Goal: Transaction & Acquisition: Purchase product/service

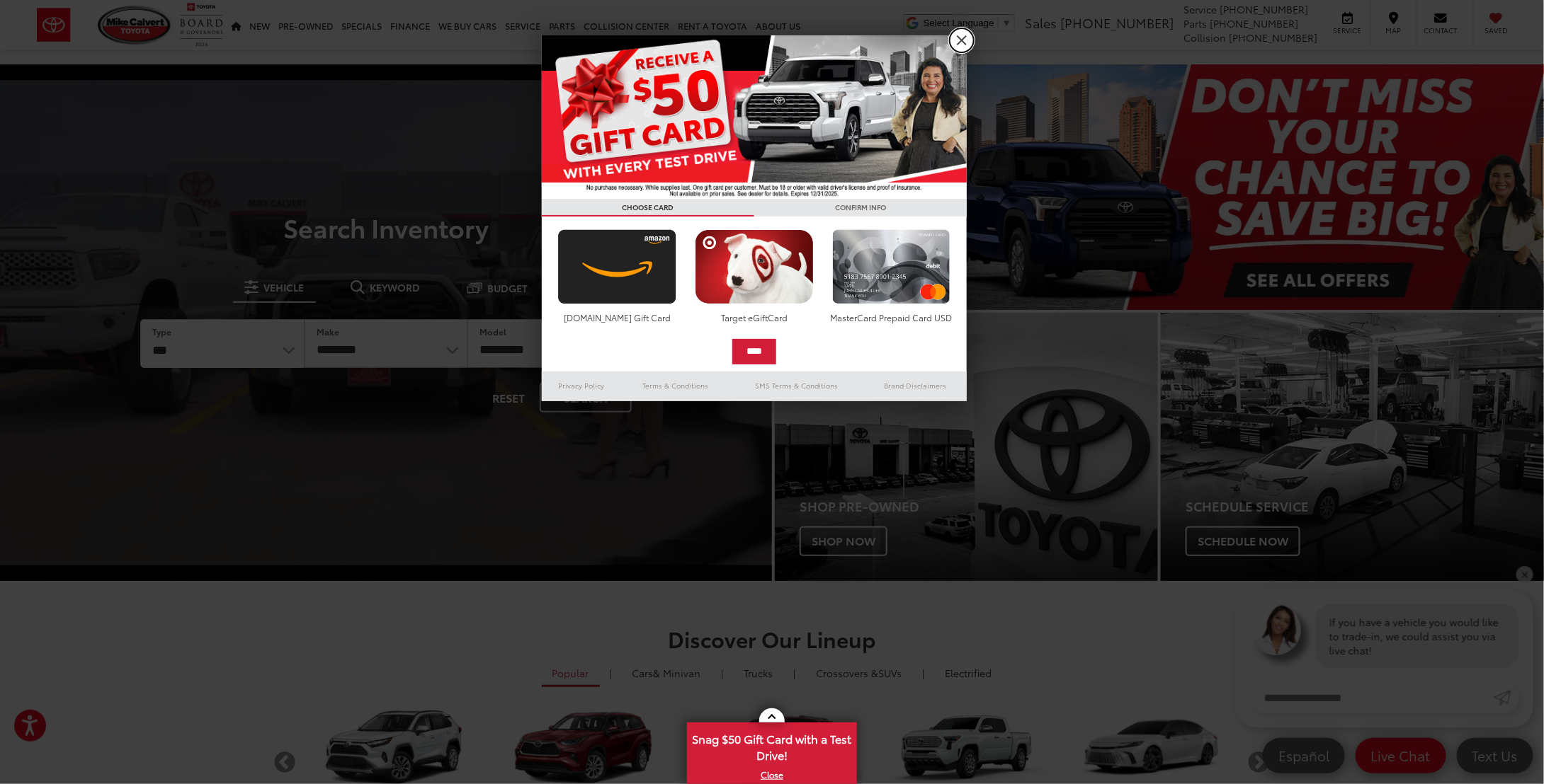
click at [968, 40] on link "X" at bounding box center [961, 40] width 24 height 24
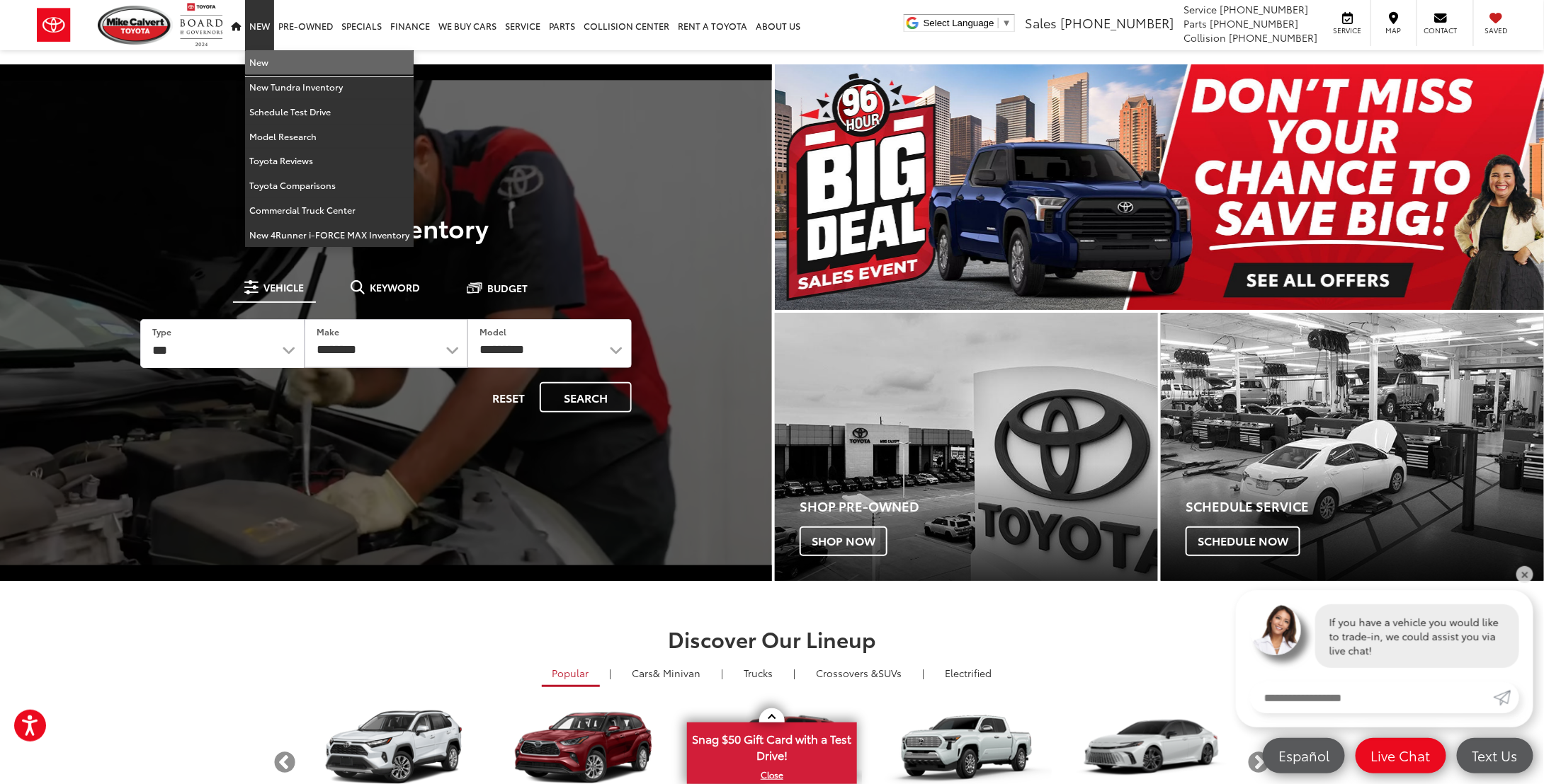
click at [267, 63] on link "New" at bounding box center [329, 62] width 169 height 25
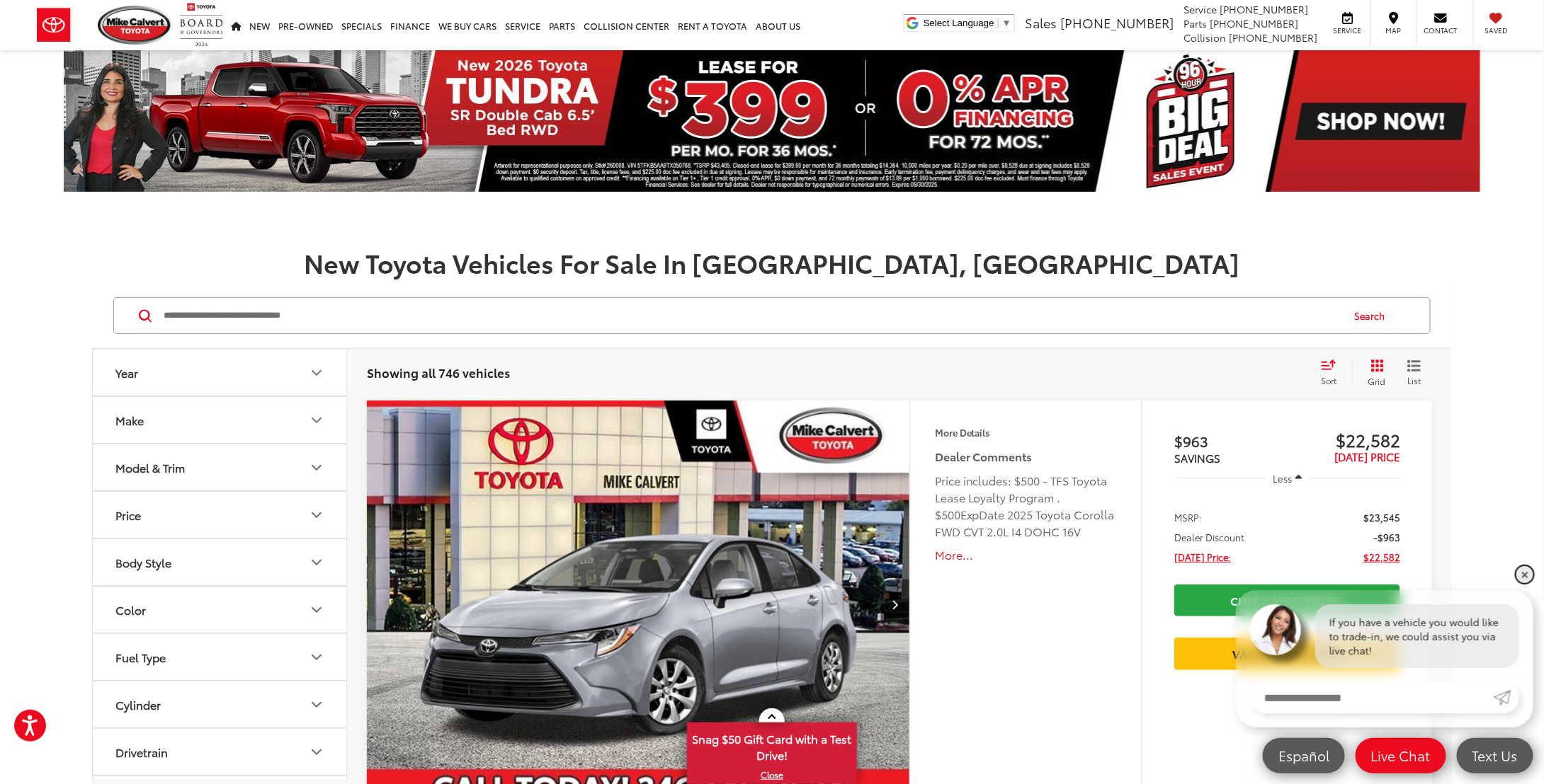
click at [1529, 572] on link "✕" at bounding box center [1525, 575] width 17 height 17
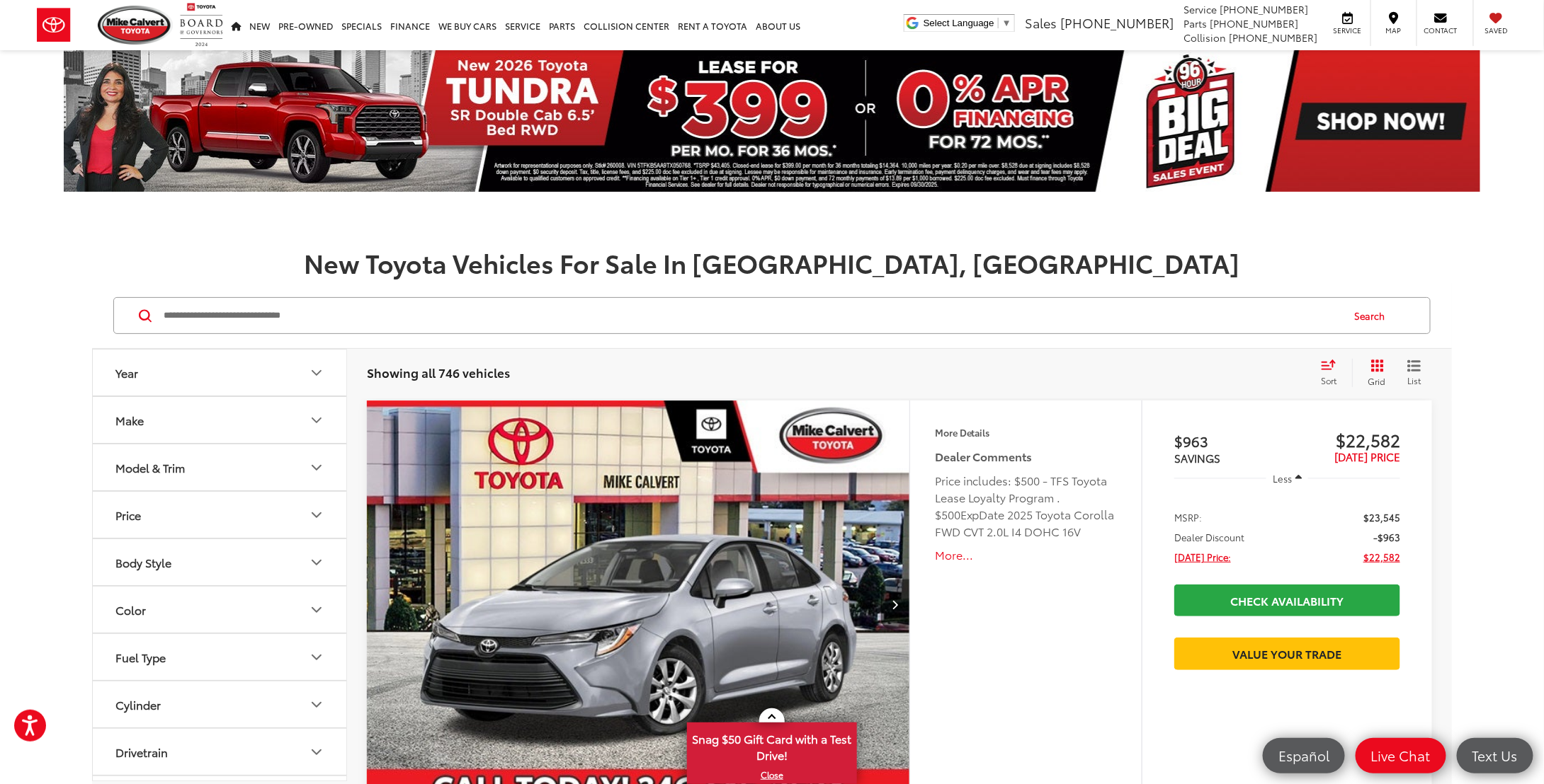
click at [323, 416] on icon "Make" at bounding box center [317, 420] width 17 height 17
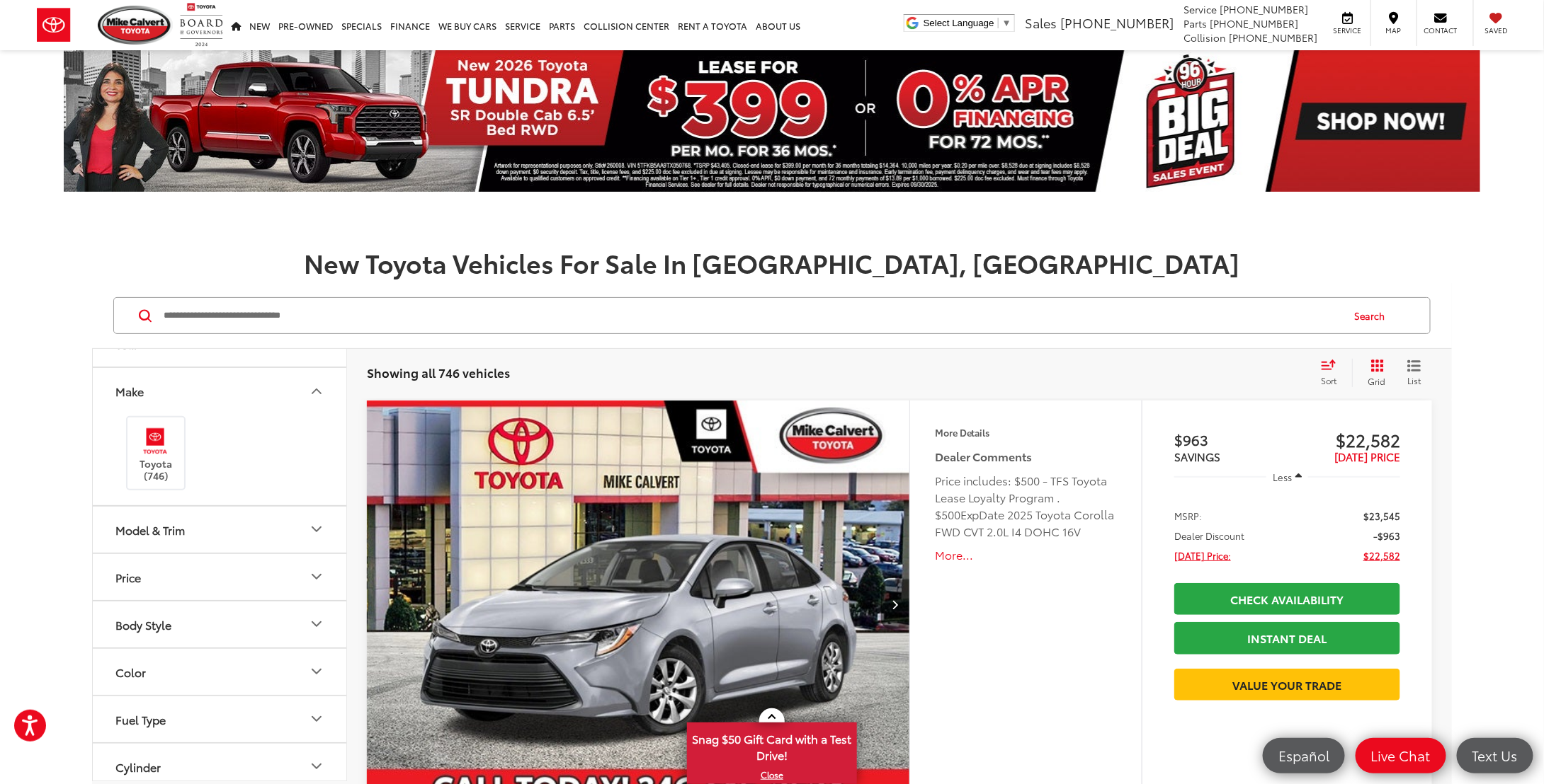
scroll to position [71, 0]
click at [322, 479] on icon "Model & Trim" at bounding box center [317, 487] width 17 height 17
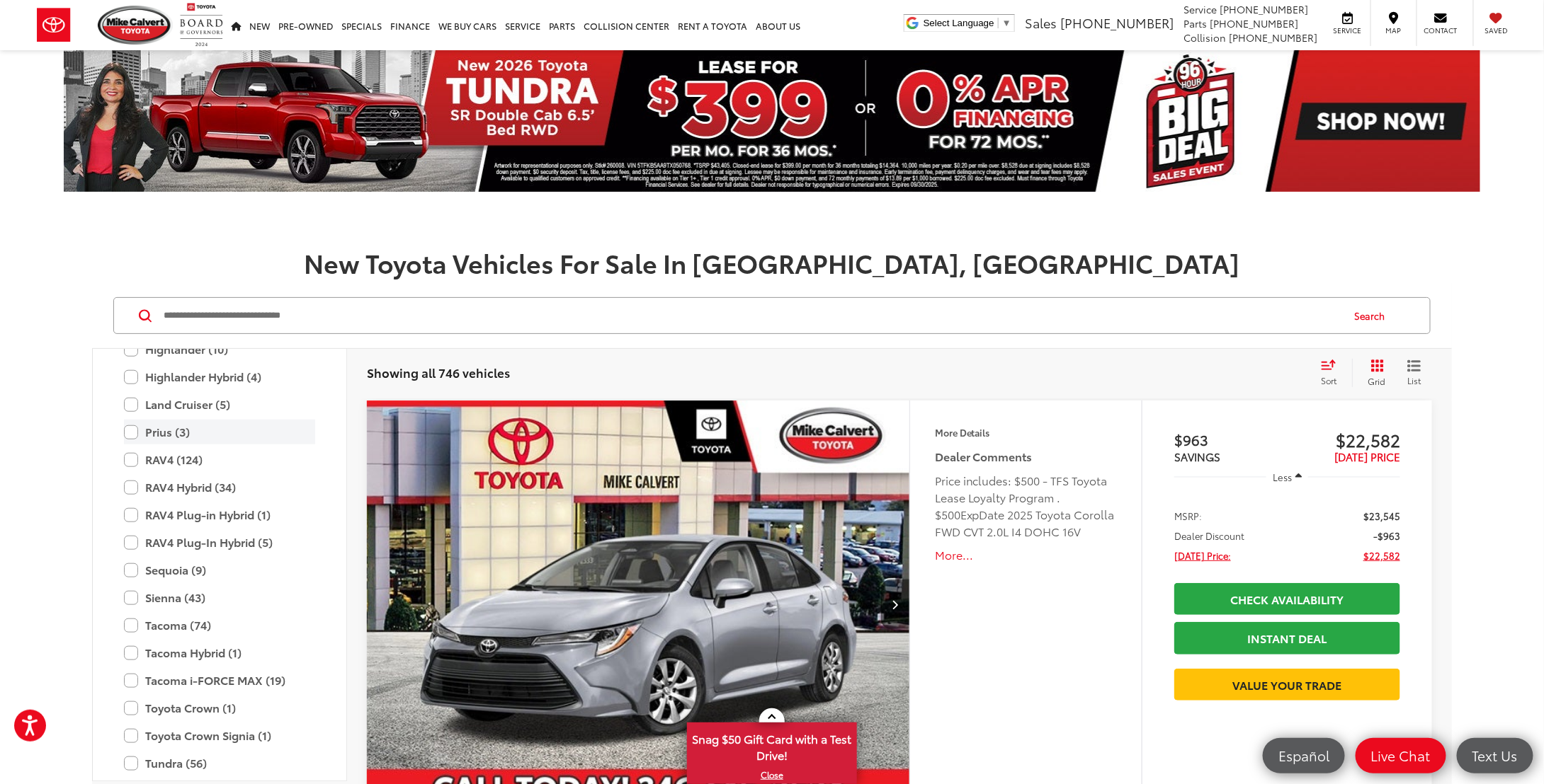
scroll to position [700, 0]
click at [224, 600] on label "Sienna (43)" at bounding box center [219, 596] width 191 height 25
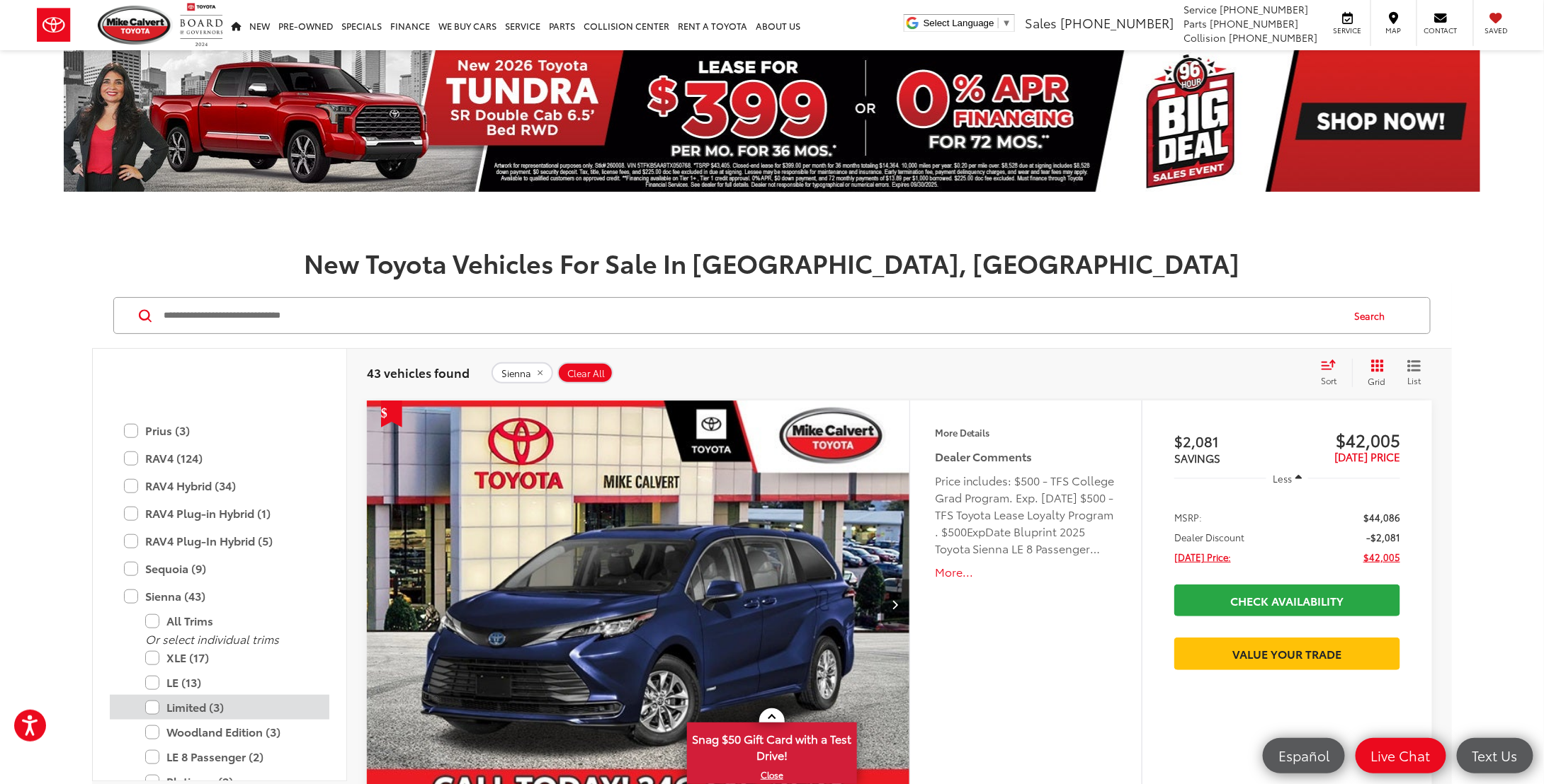
scroll to position [770, 0]
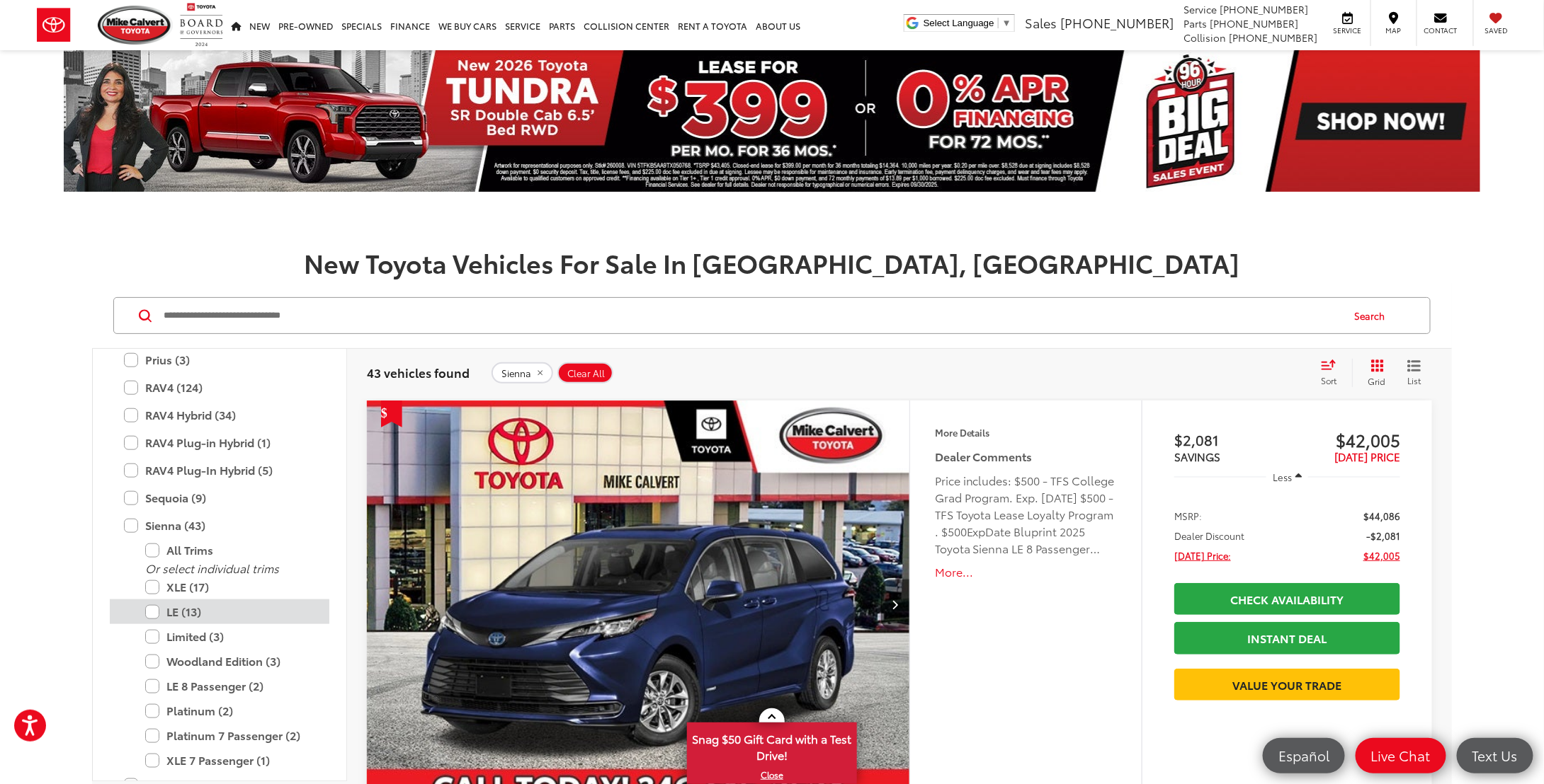
click at [247, 612] on label "LE (13)" at bounding box center [229, 612] width 170 height 25
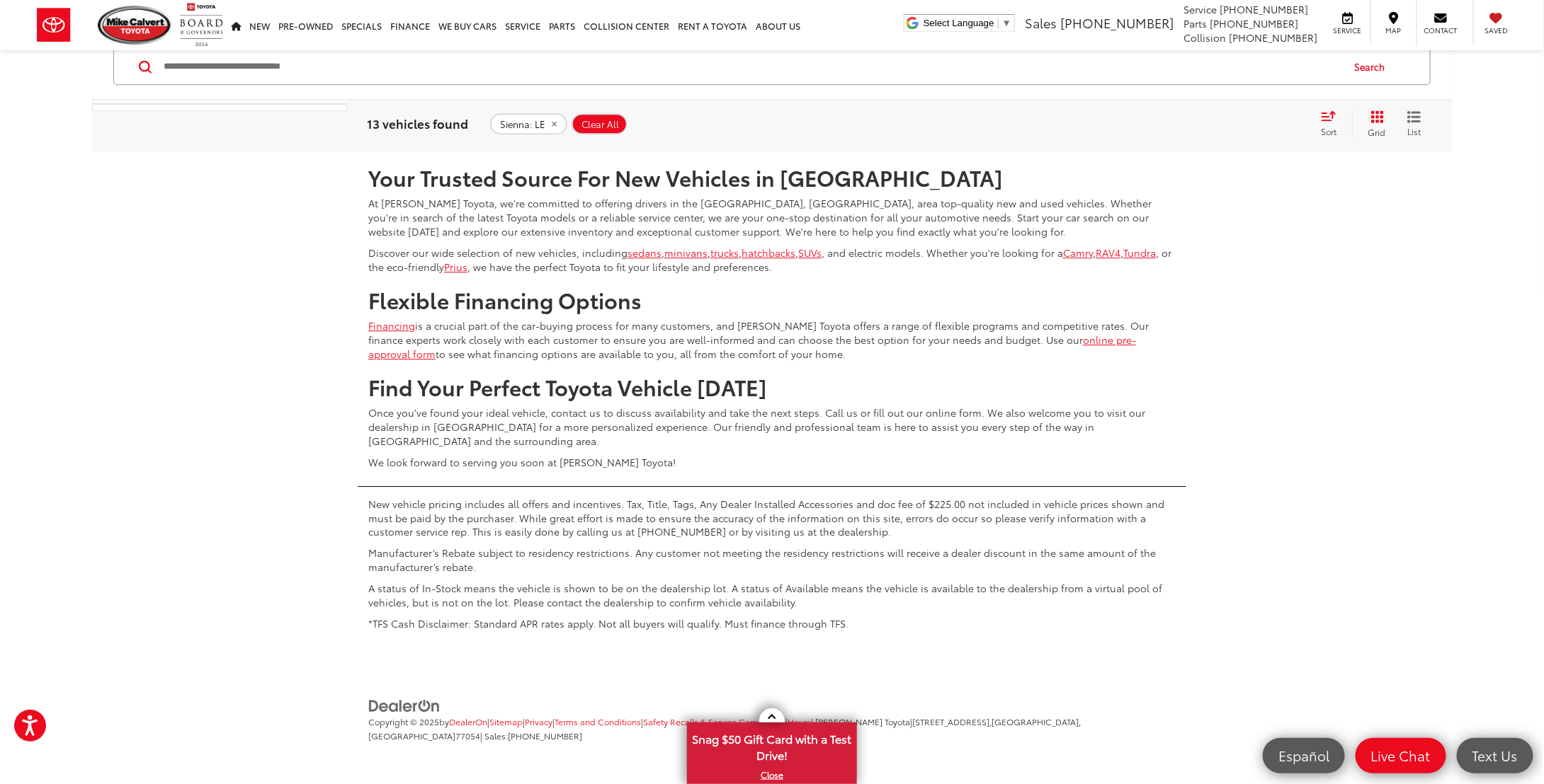
scroll to position [7502, 0]
click at [1232, 123] on link "2" at bounding box center [1242, 109] width 22 height 26
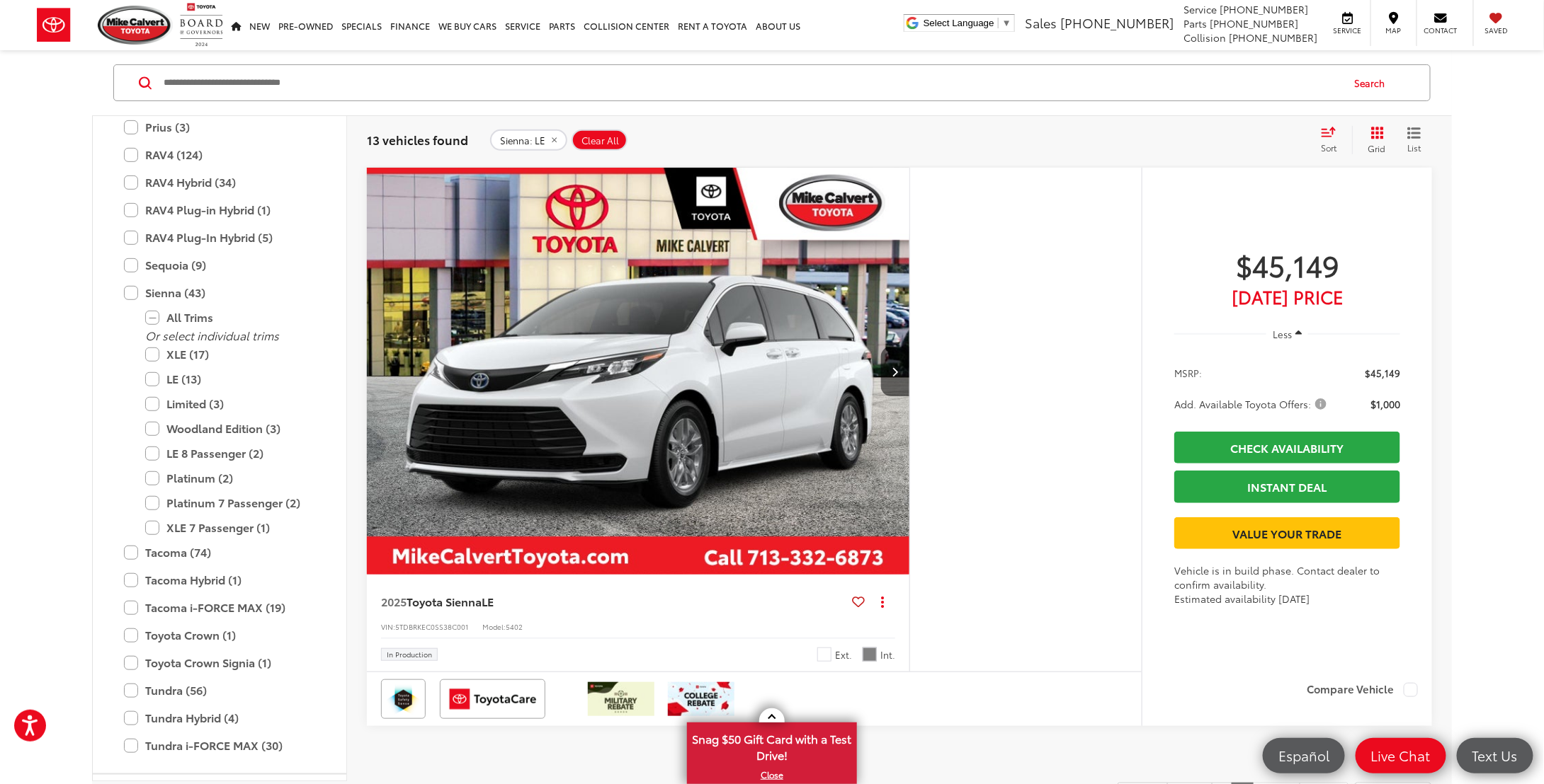
scroll to position [445, 0]
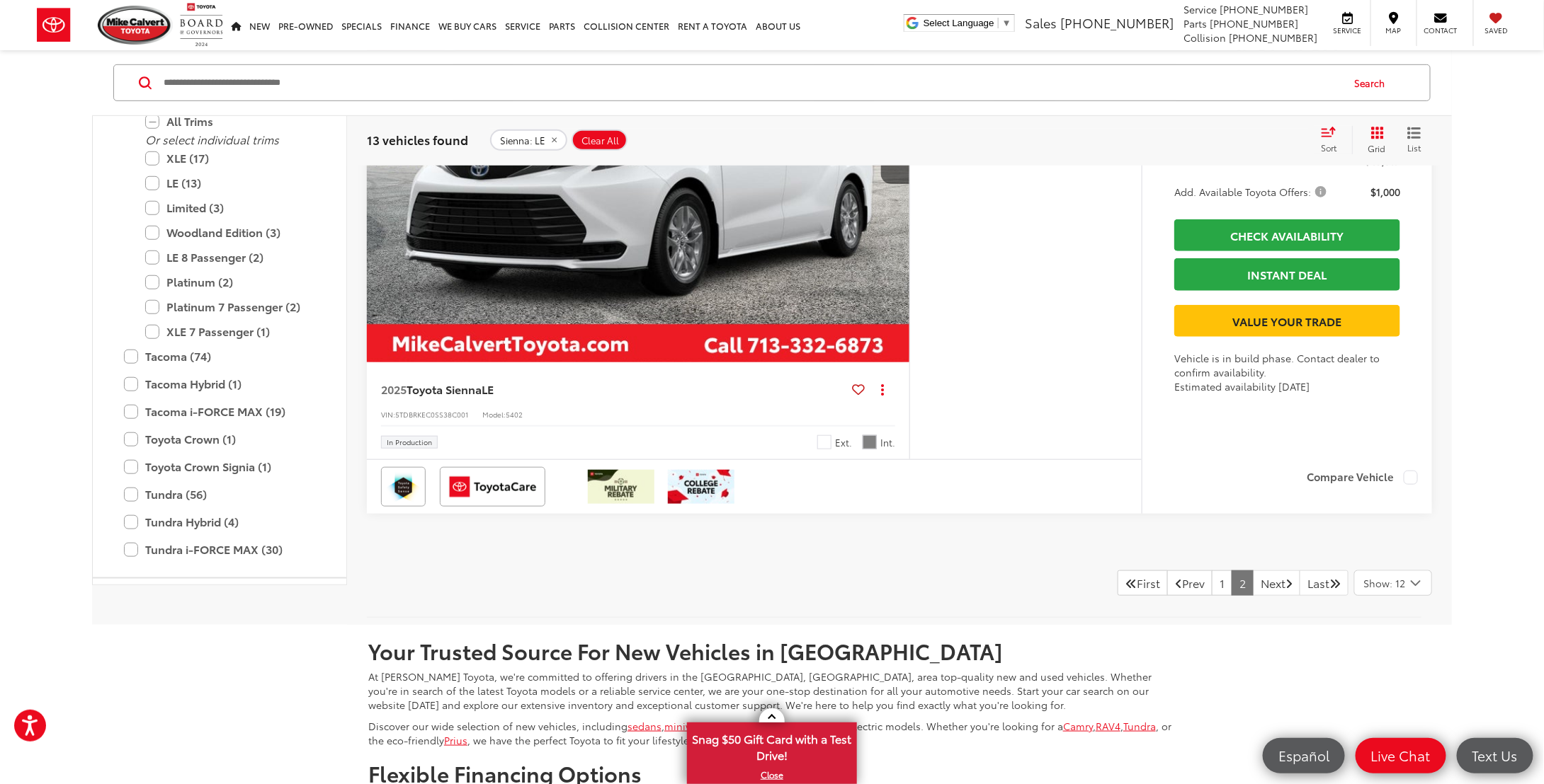
click at [760, 291] on img "2025 Toyota Sienna LE 0" at bounding box center [638, 160] width 544 height 409
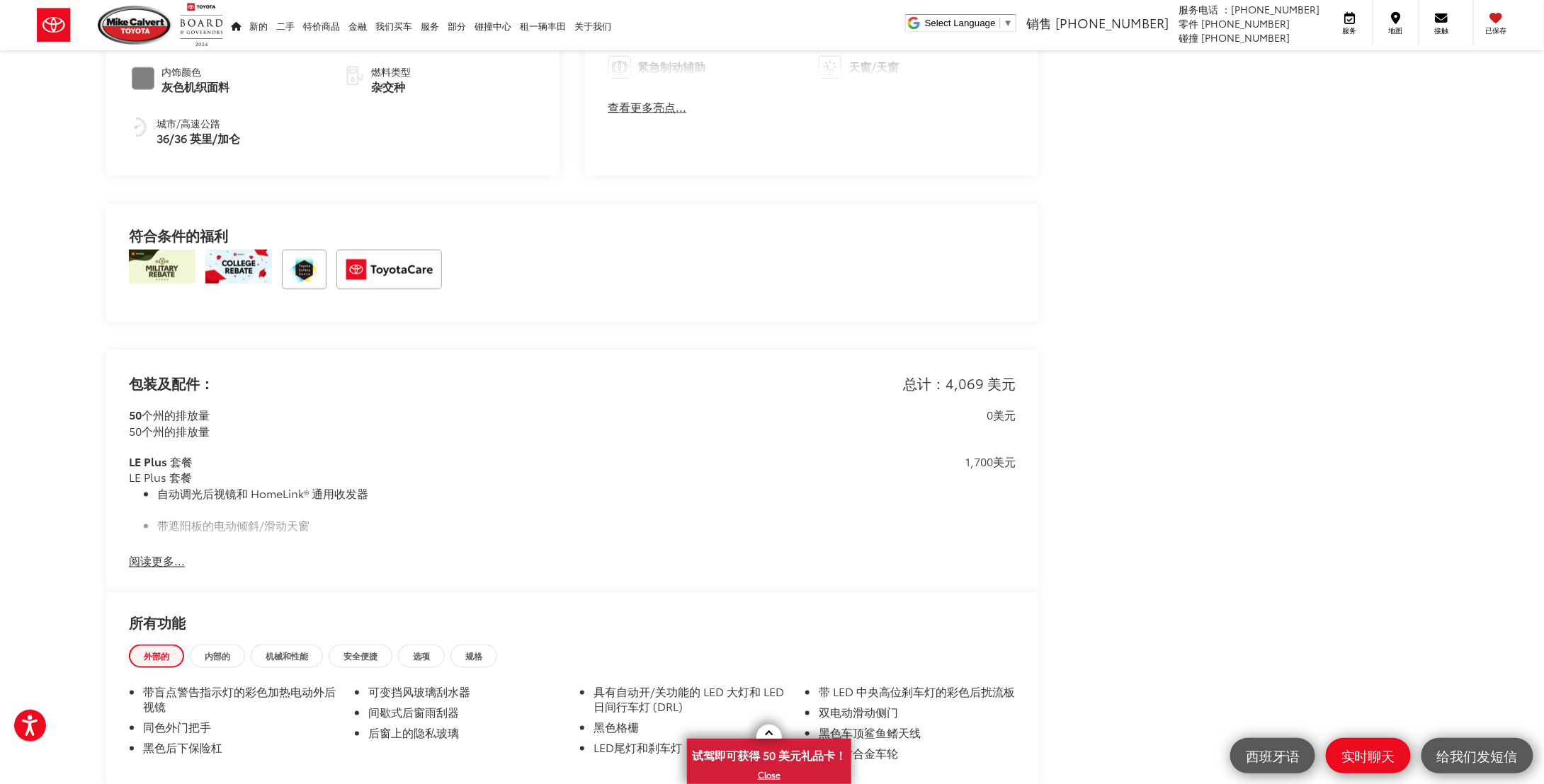
scroll to position [920, 0]
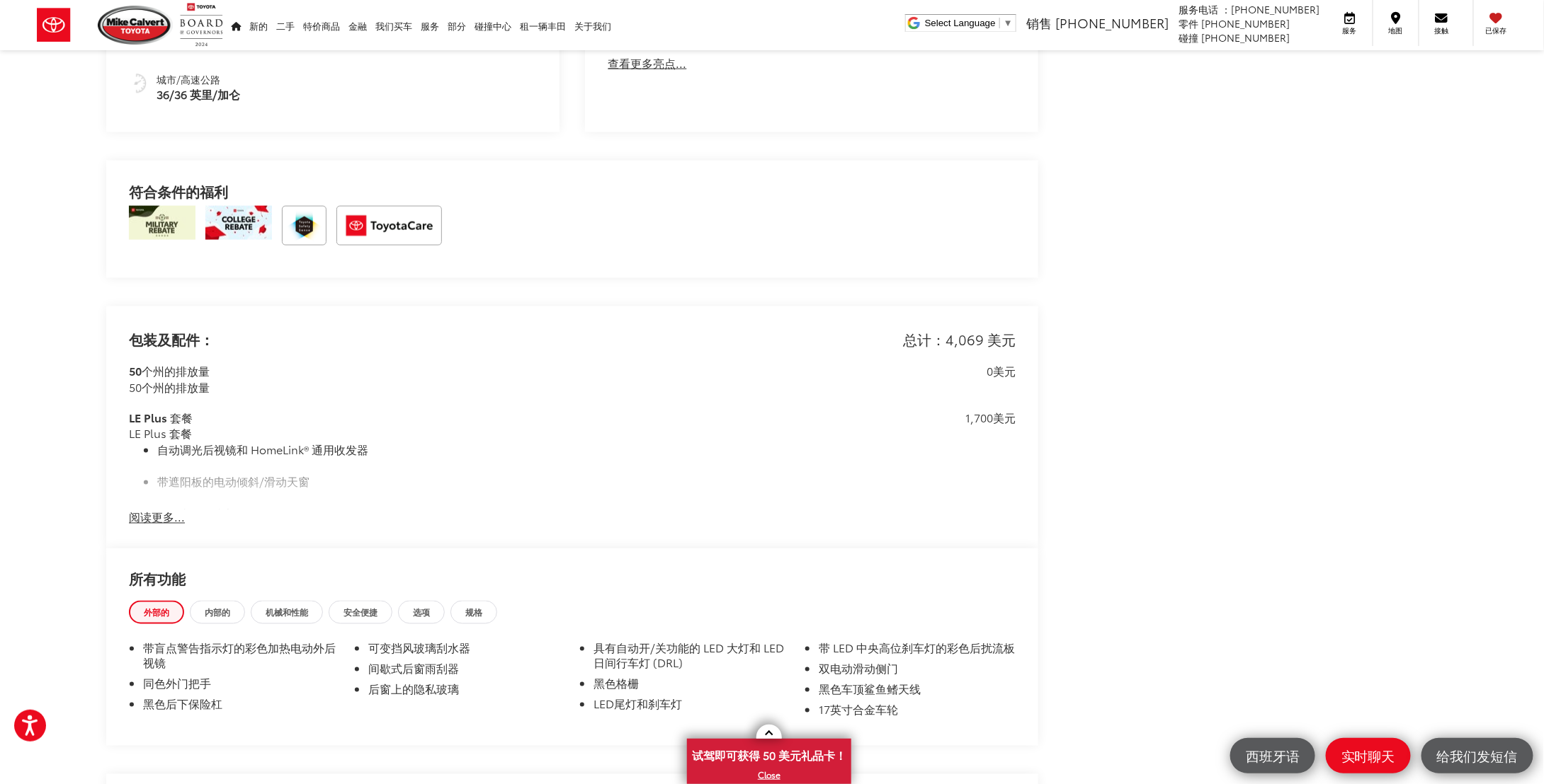
click at [164, 516] on font "阅读更多..." at bounding box center [157, 516] width 56 height 16
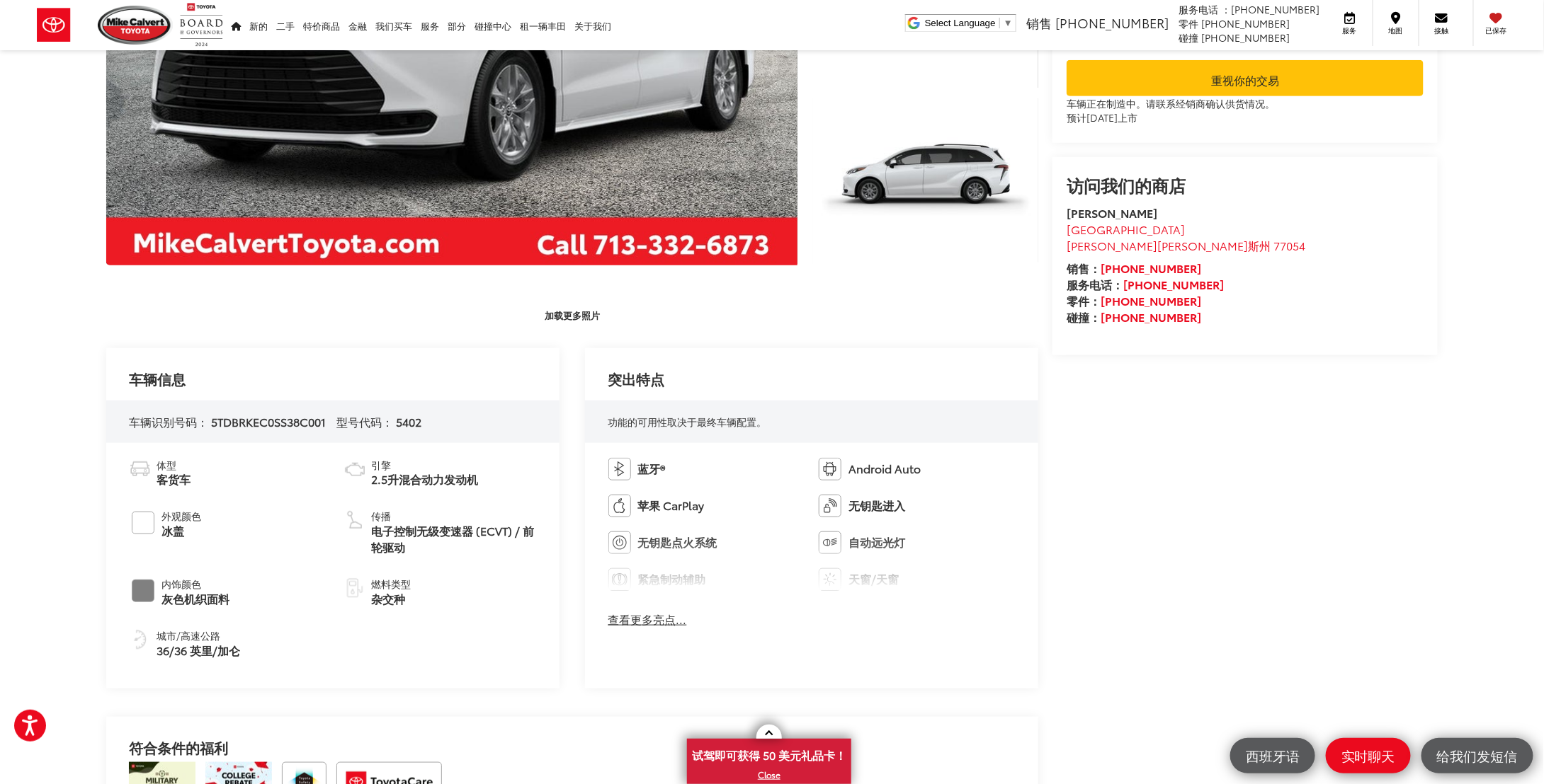
scroll to position [363, 0]
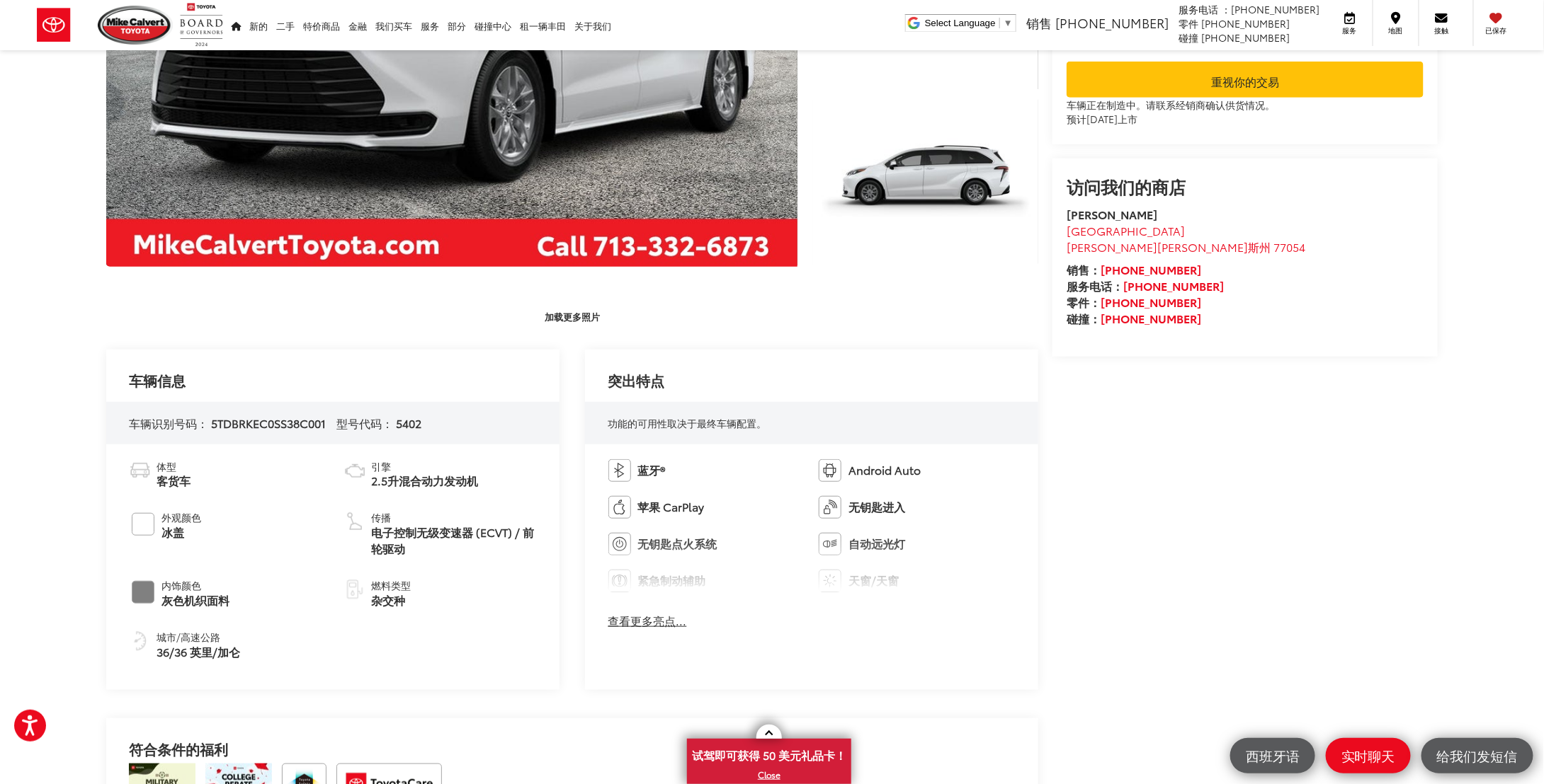
click at [662, 620] on font "查看更多亮点..." at bounding box center [648, 620] width 79 height 16
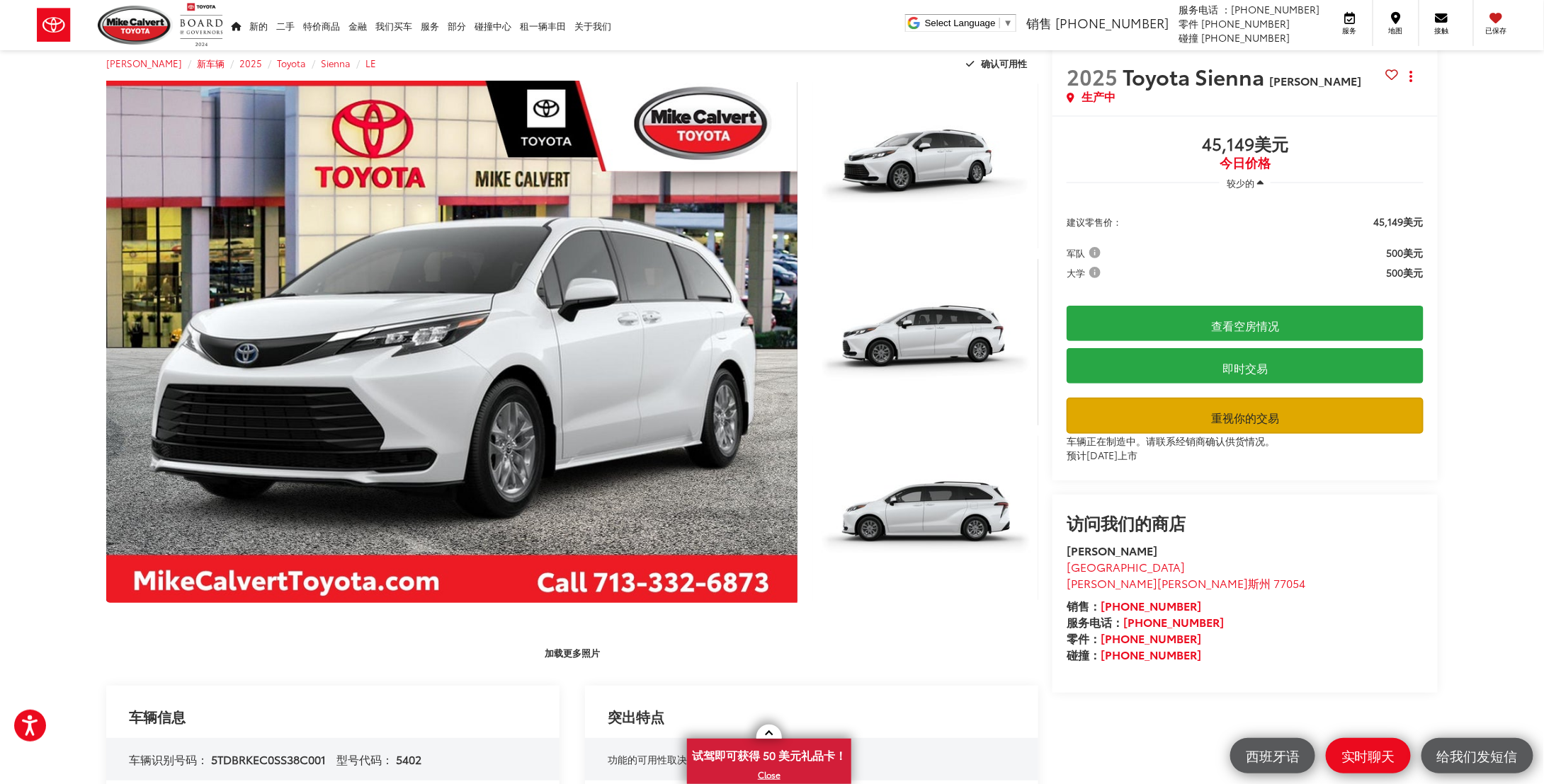
scroll to position [0, 0]
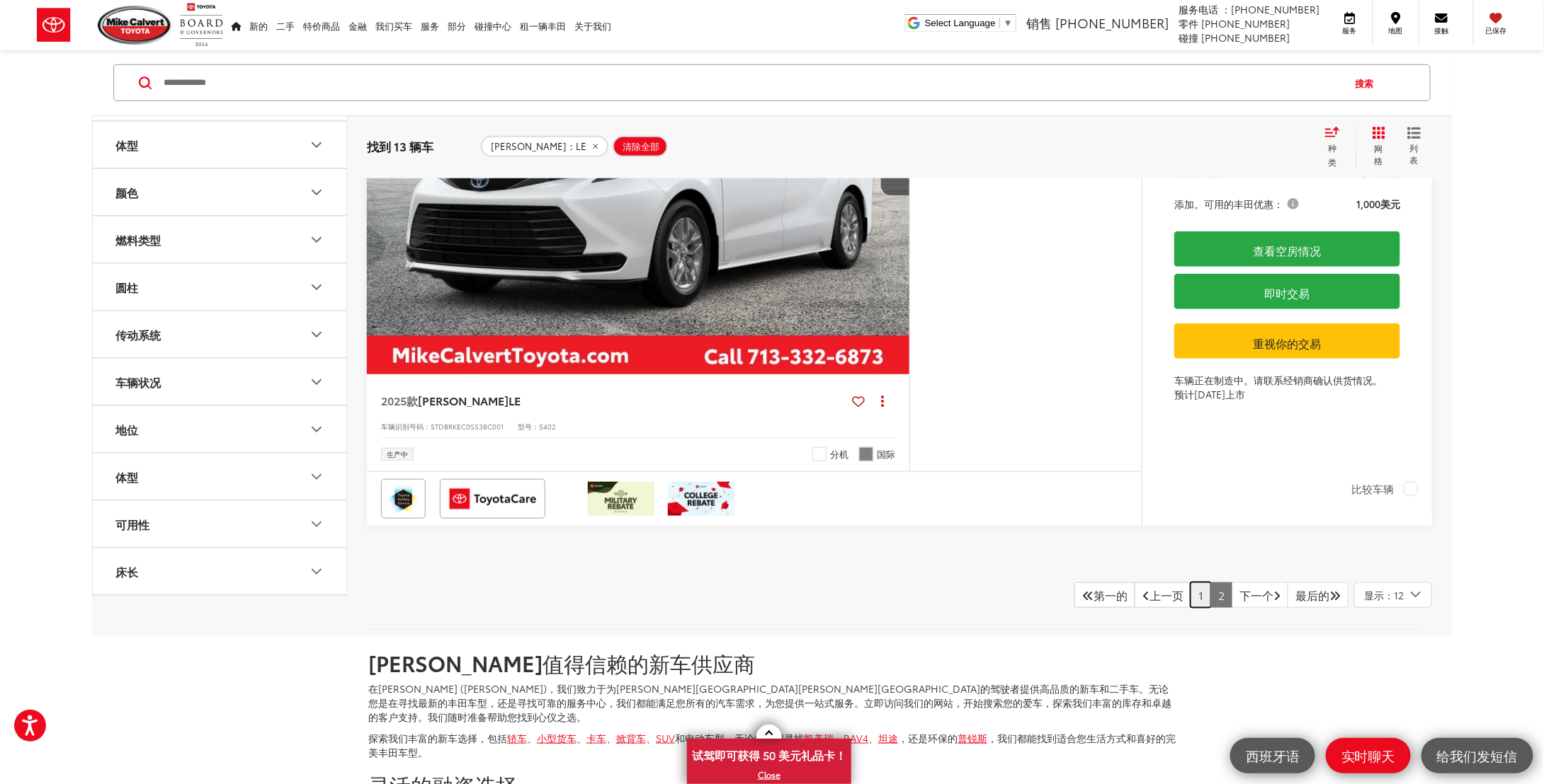
click at [1191, 608] on link "1" at bounding box center [1200, 595] width 20 height 26
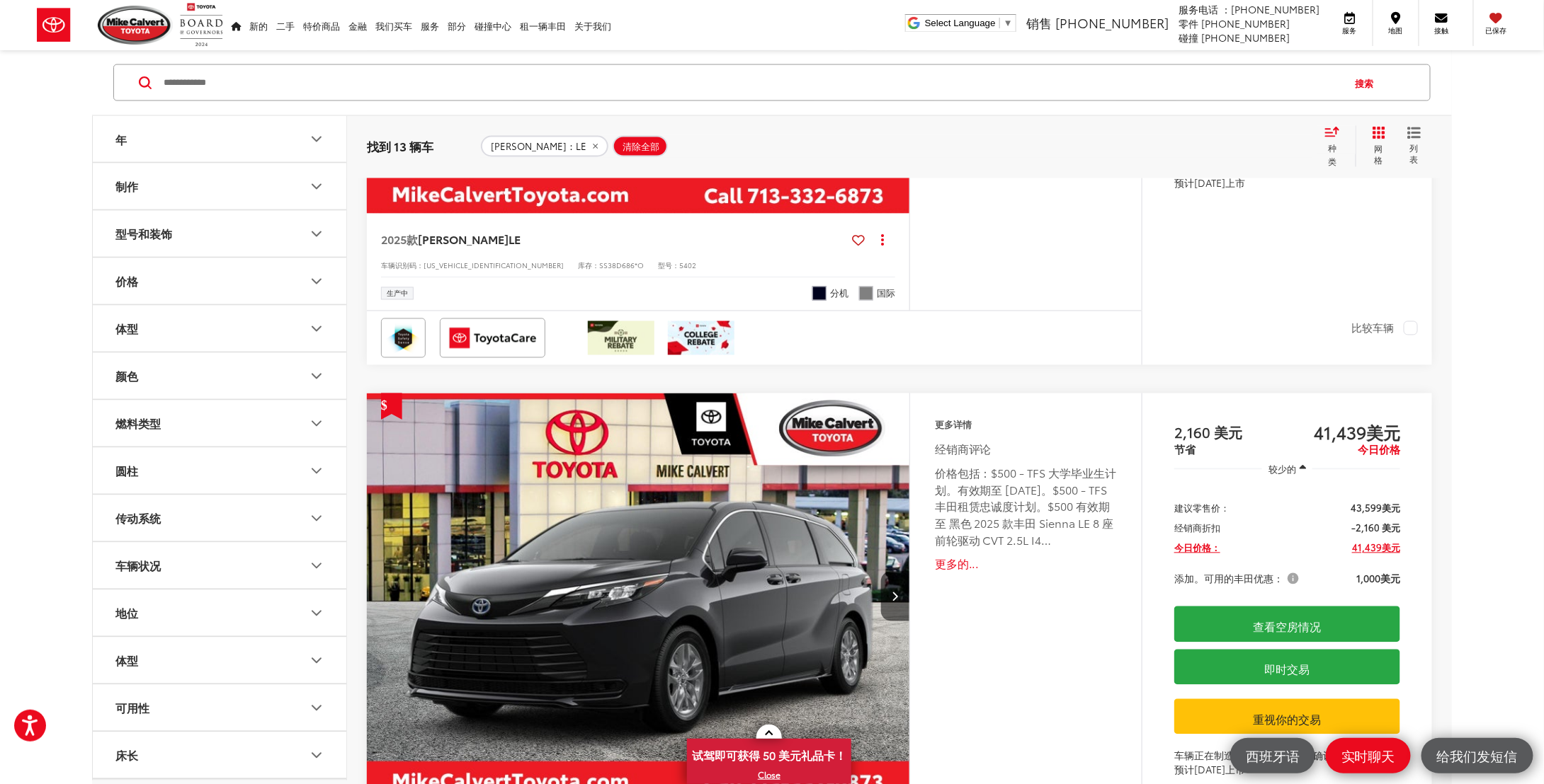
scroll to position [1152, 0]
